Goal: Task Accomplishment & Management: Manage account settings

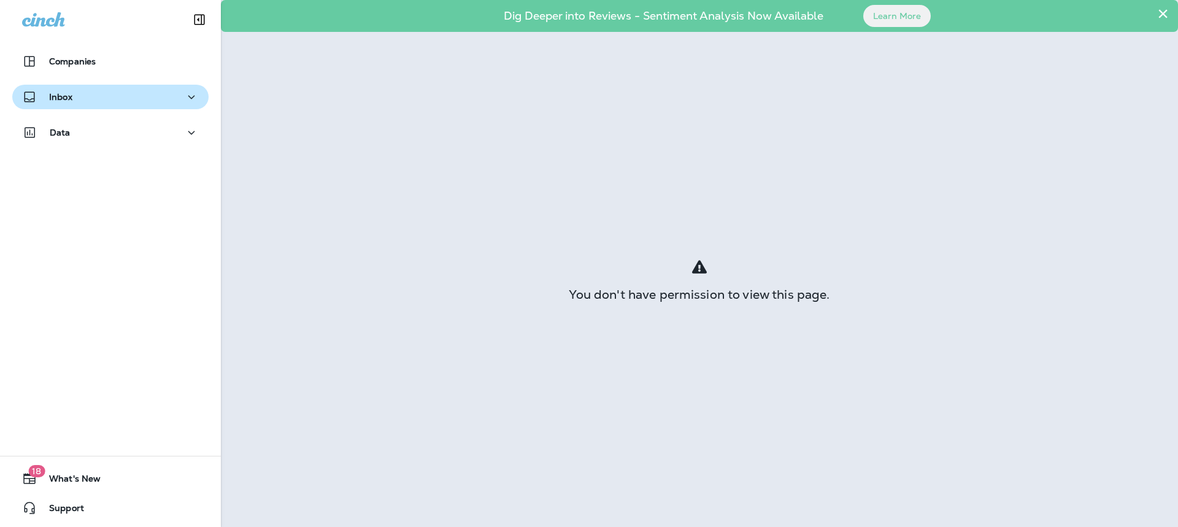
click at [63, 109] on button "Inbox" at bounding box center [110, 97] width 196 height 25
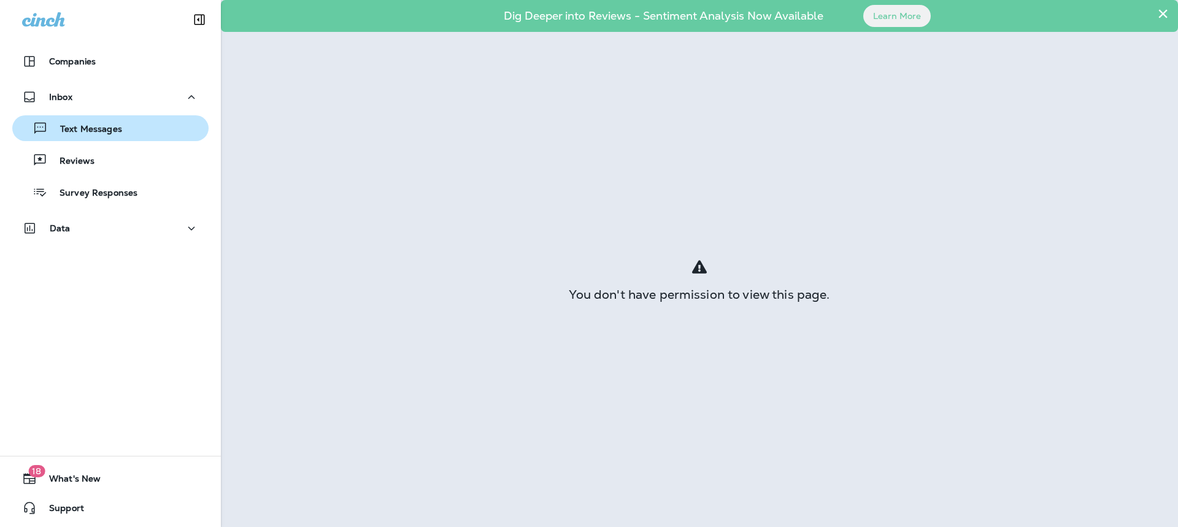
click at [102, 129] on p "Text Messages" at bounding box center [85, 130] width 74 height 12
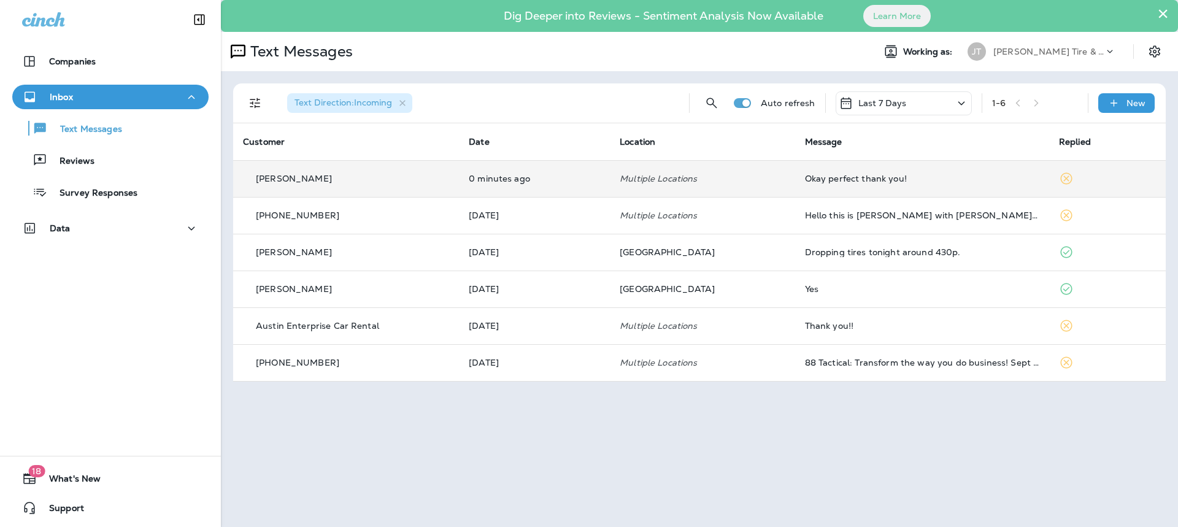
click at [578, 188] on td "0 minutes ago" at bounding box center [534, 178] width 151 height 37
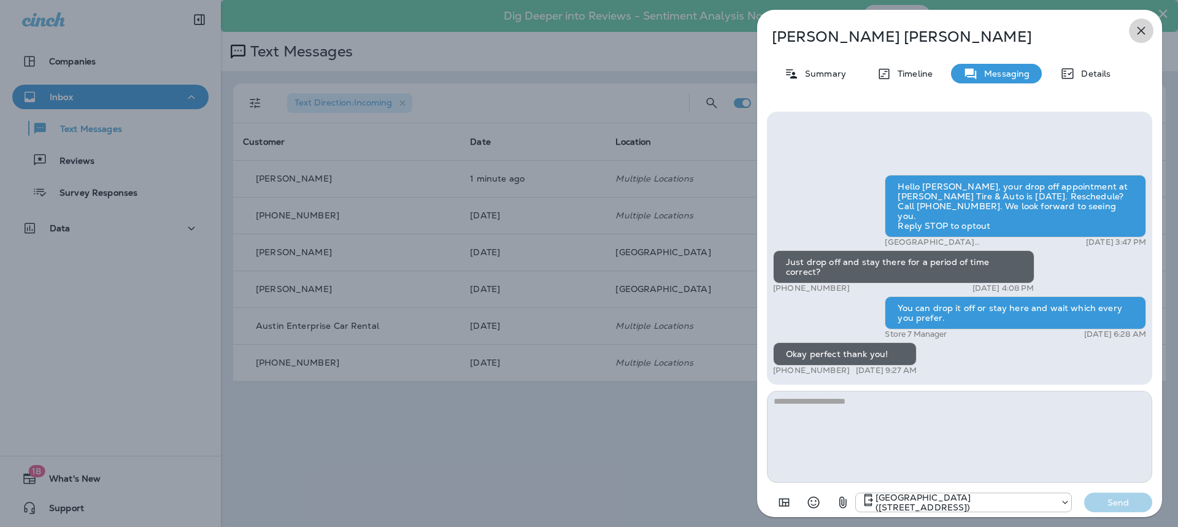
click at [1139, 26] on icon "button" at bounding box center [1140, 30] width 15 height 15
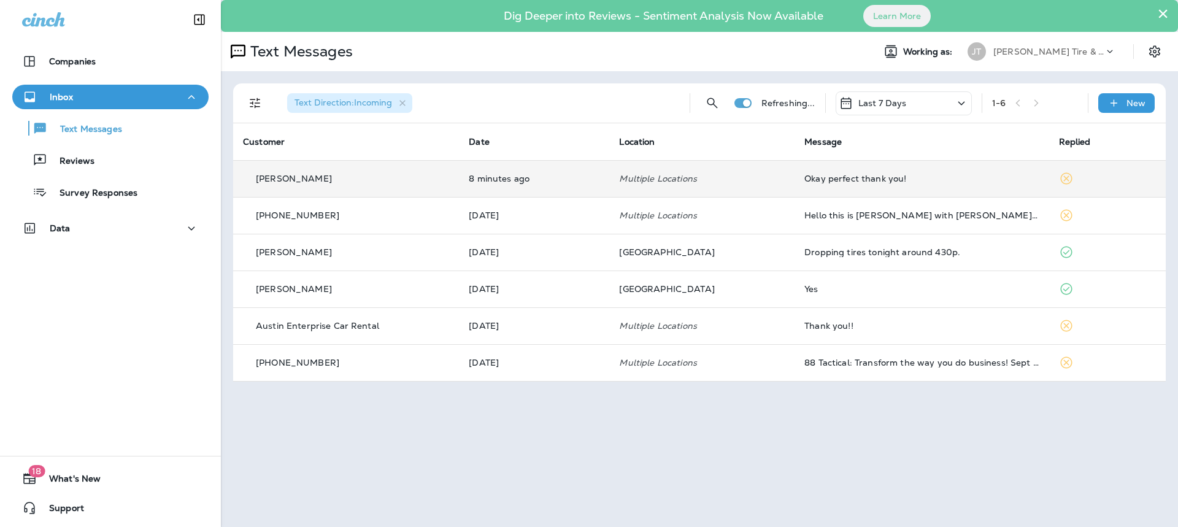
click at [777, 177] on td "Multiple Locations" at bounding box center [701, 178] width 185 height 37
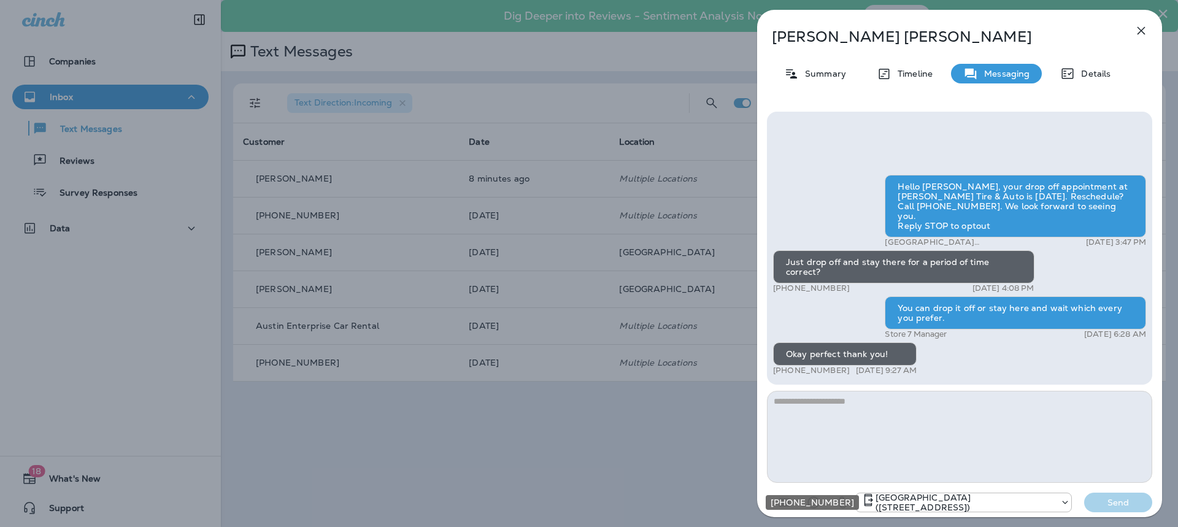
click at [1038, 501] on p "[GEOGRAPHIC_DATA] ([STREET_ADDRESS])" at bounding box center [964, 503] width 178 height 20
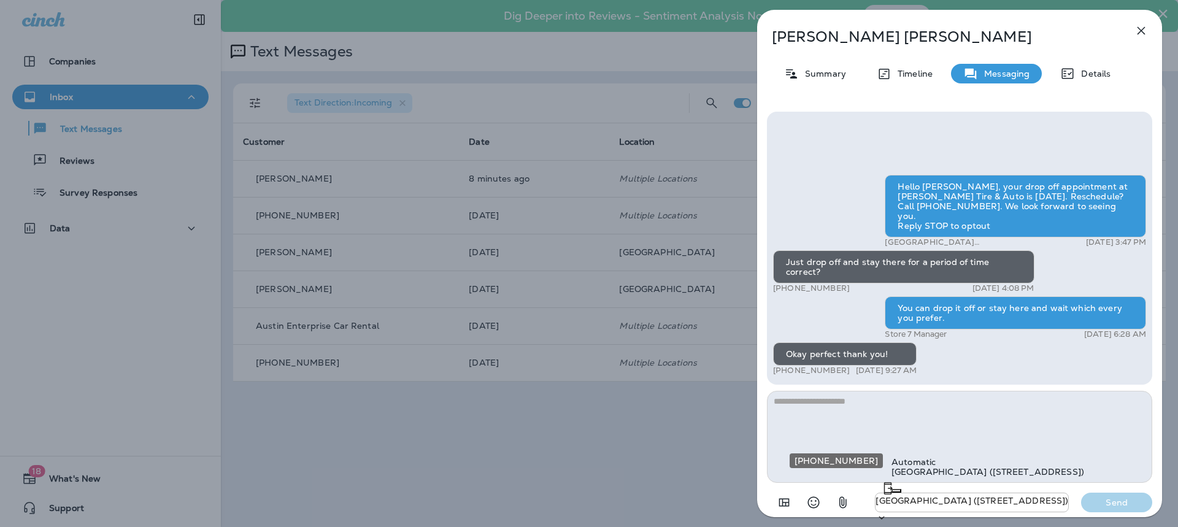
click at [995, 467] on p "[GEOGRAPHIC_DATA] ([STREET_ADDRESS])" at bounding box center [987, 472] width 193 height 10
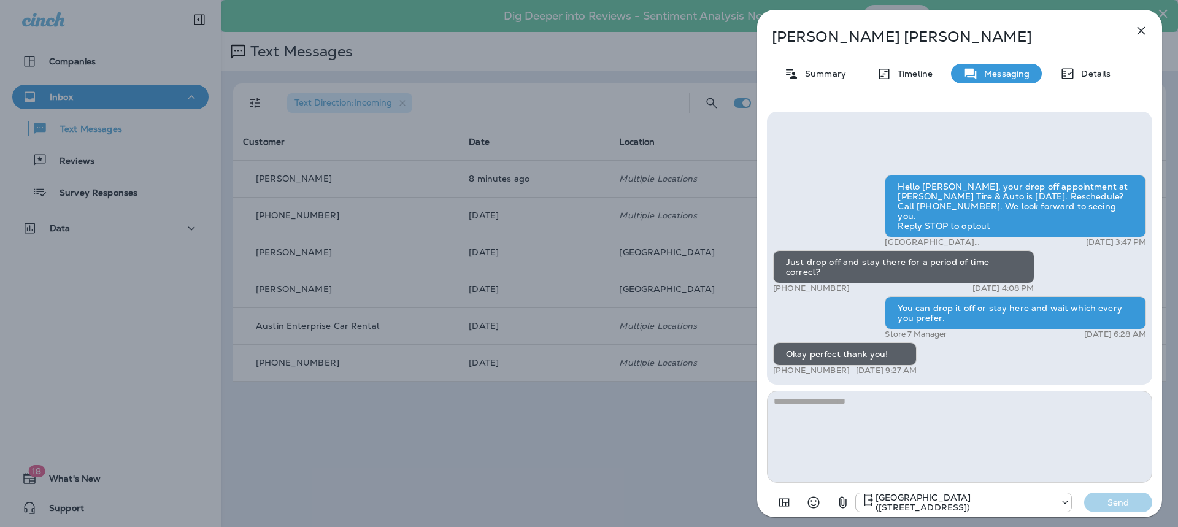
click at [1143, 29] on icon "button" at bounding box center [1141, 31] width 8 height 8
